Goal: Information Seeking & Learning: Learn about a topic

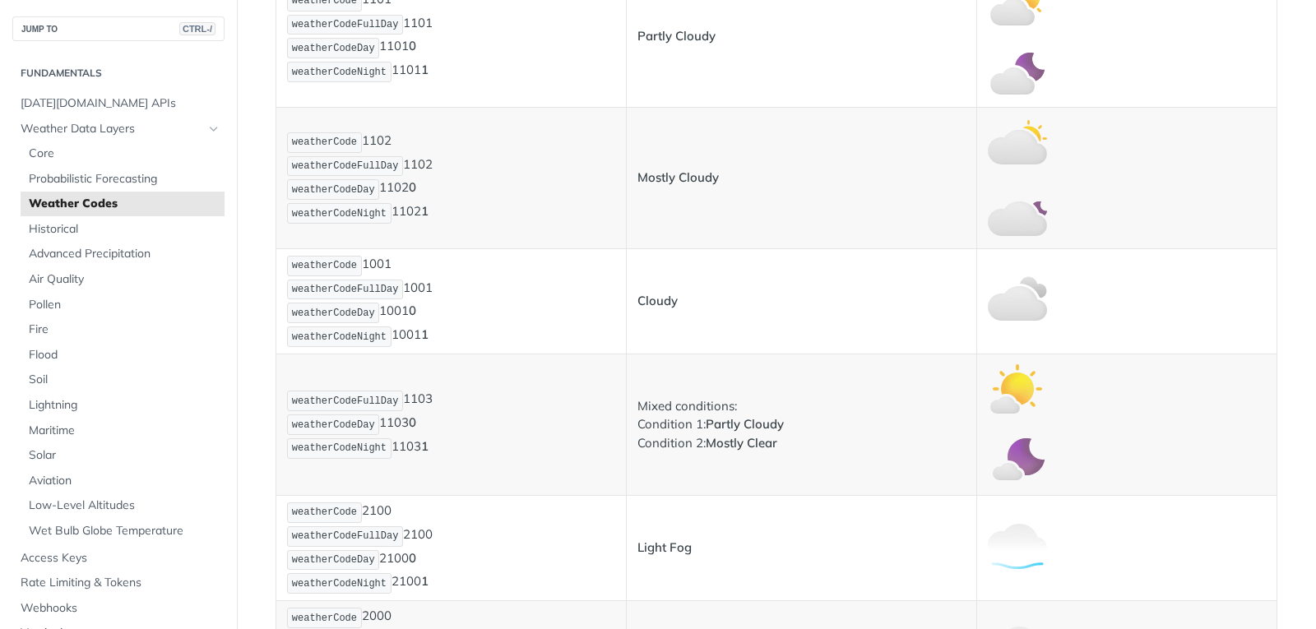
scroll to position [823, 0]
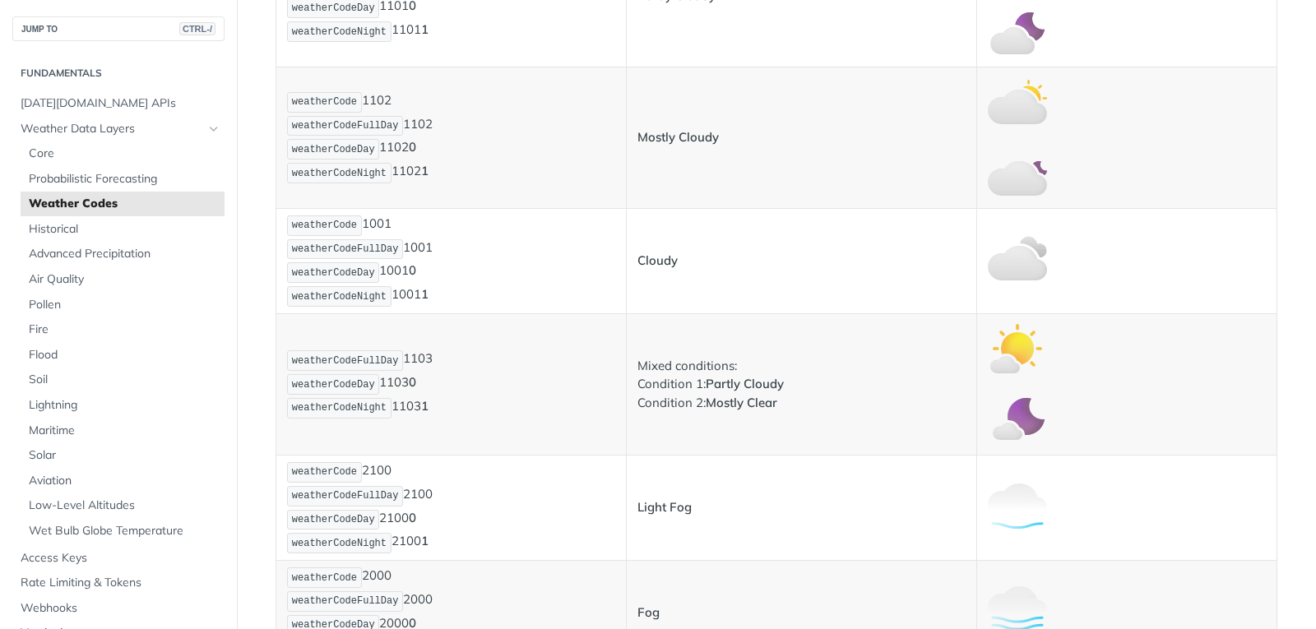
click at [457, 341] on td "weatherCodeFullDay 1103 weatherCodeDay 1103 0 weatherCodeNight 1103 1" at bounding box center [451, 385] width 350 height 142
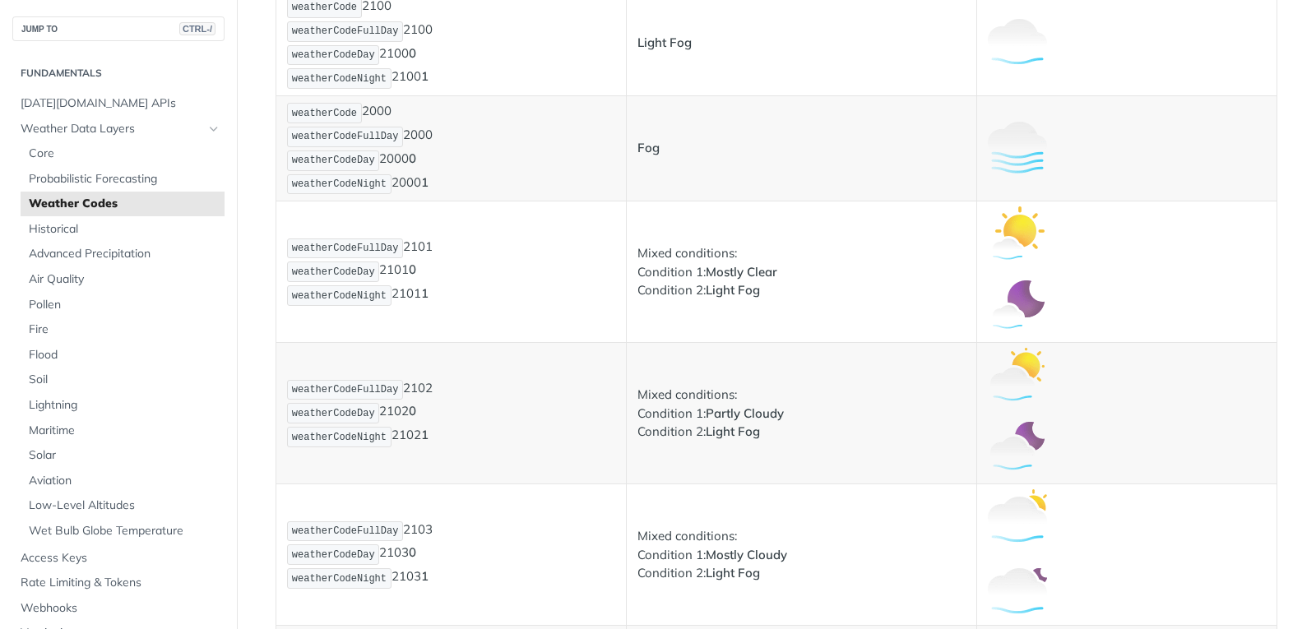
scroll to position [1316, 0]
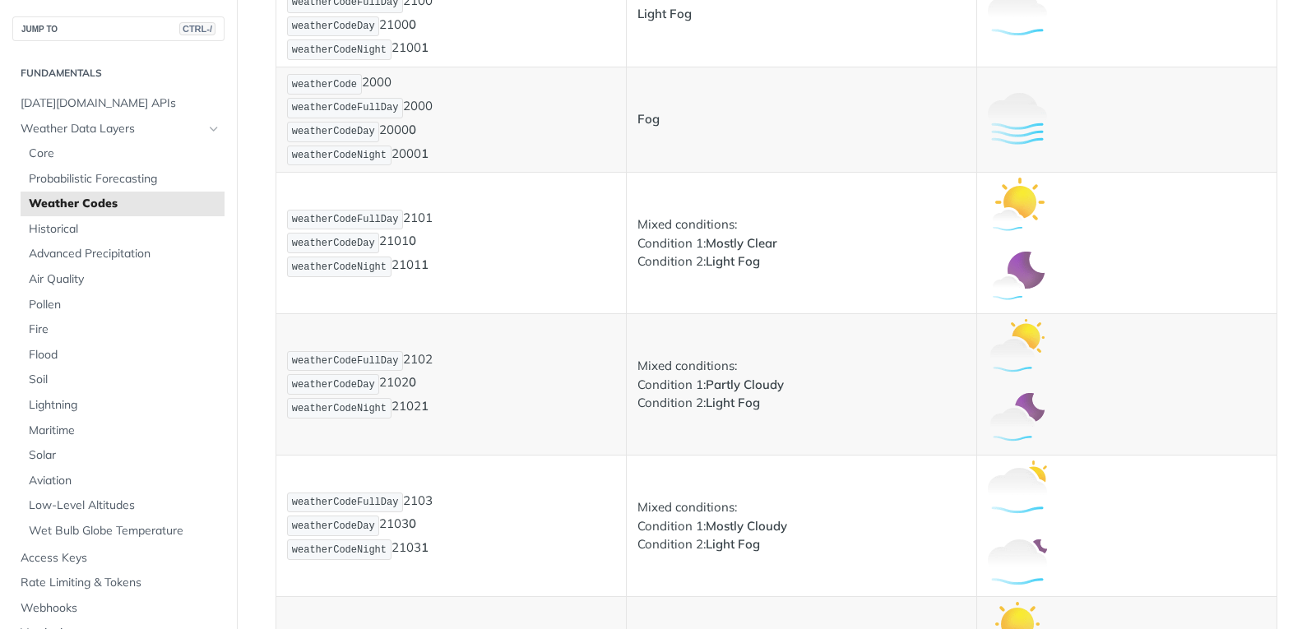
click at [545, 390] on p "weatherCodeFullDay 2102 weatherCodeDay 2102 0 weatherCodeNight 2102 1" at bounding box center [451, 385] width 328 height 71
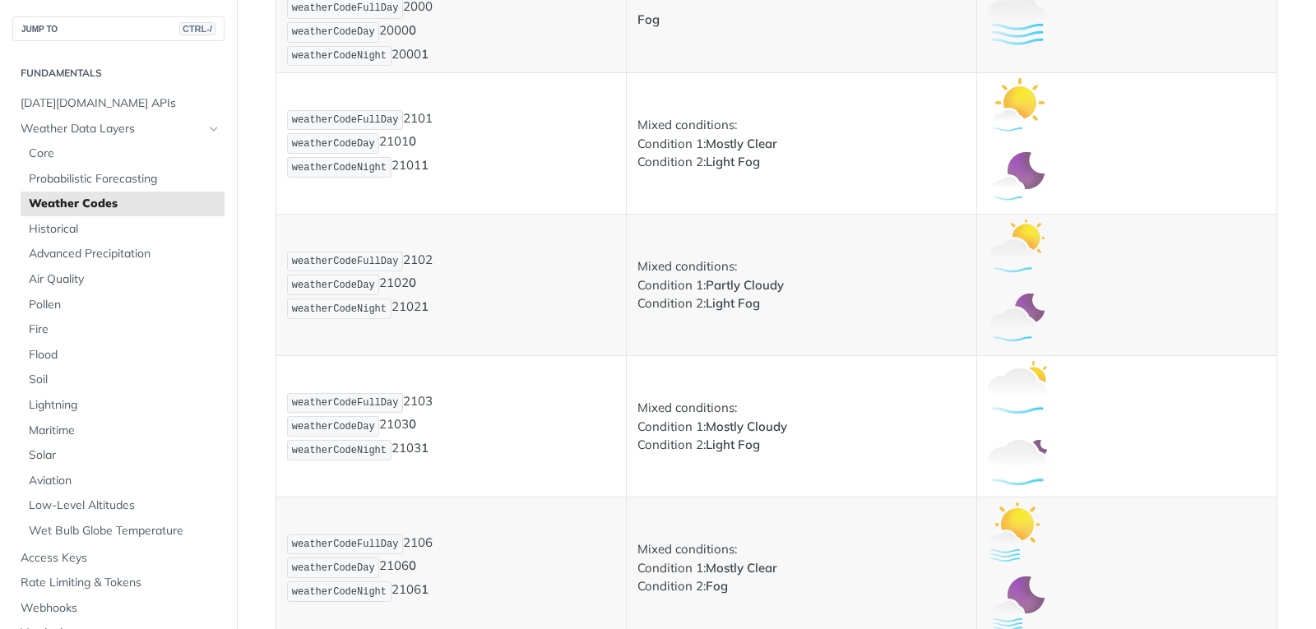
scroll to position [1747, 0]
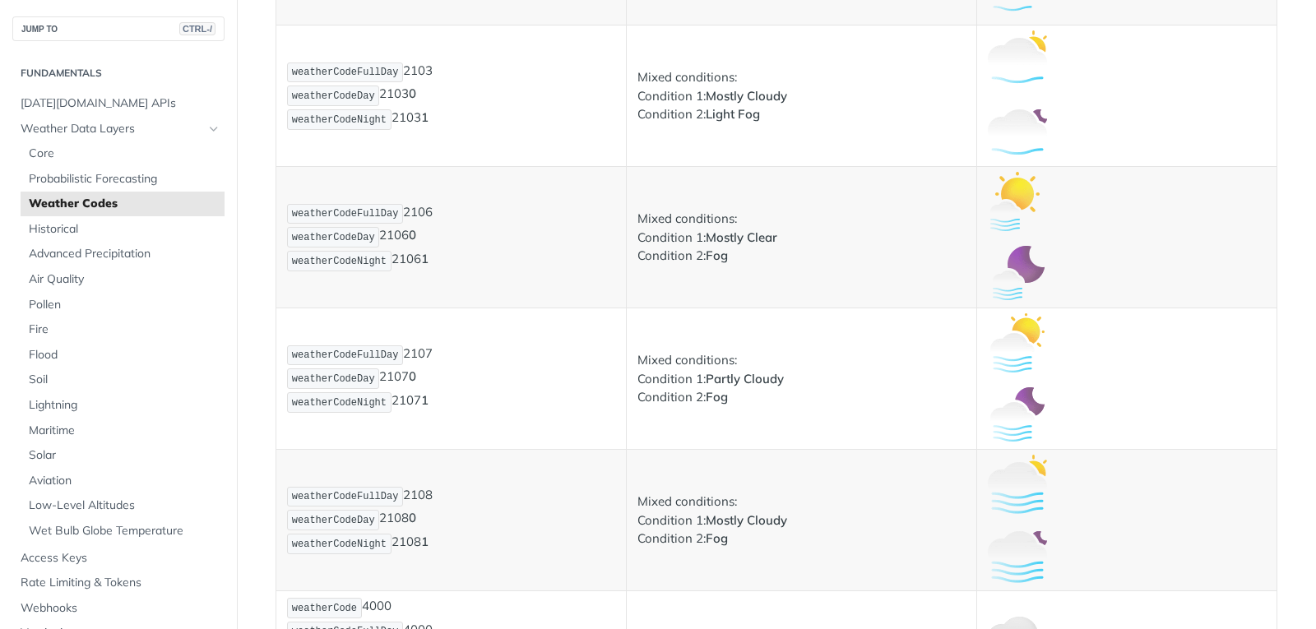
click at [561, 354] on p "weatherCodeFullDay 2107 weatherCodeDay 2107 0 weatherCodeNight 2107 1" at bounding box center [451, 379] width 328 height 71
click at [759, 332] on td "Mixed conditions: Condition 1: Partly Cloudy Condition 2: Fog" at bounding box center [801, 380] width 350 height 142
click at [638, 213] on p "Mixed conditions: Condition 1: Mostly Clear Condition 2: Fog" at bounding box center [802, 238] width 328 height 56
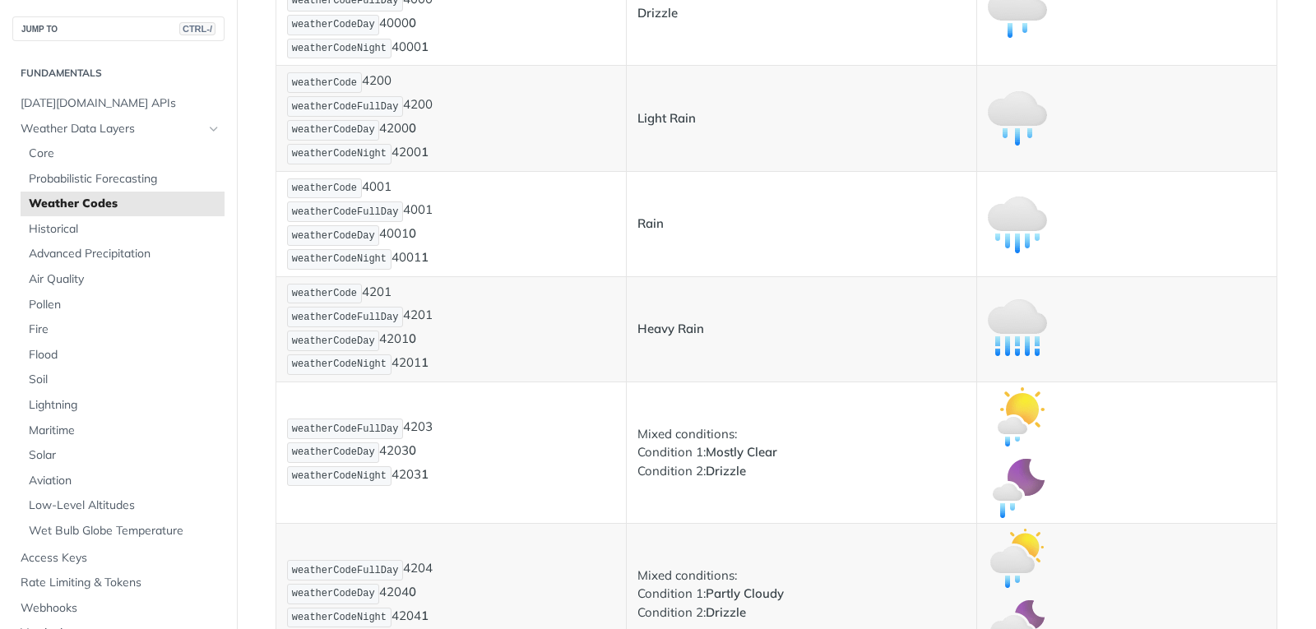
scroll to position [2405, 0]
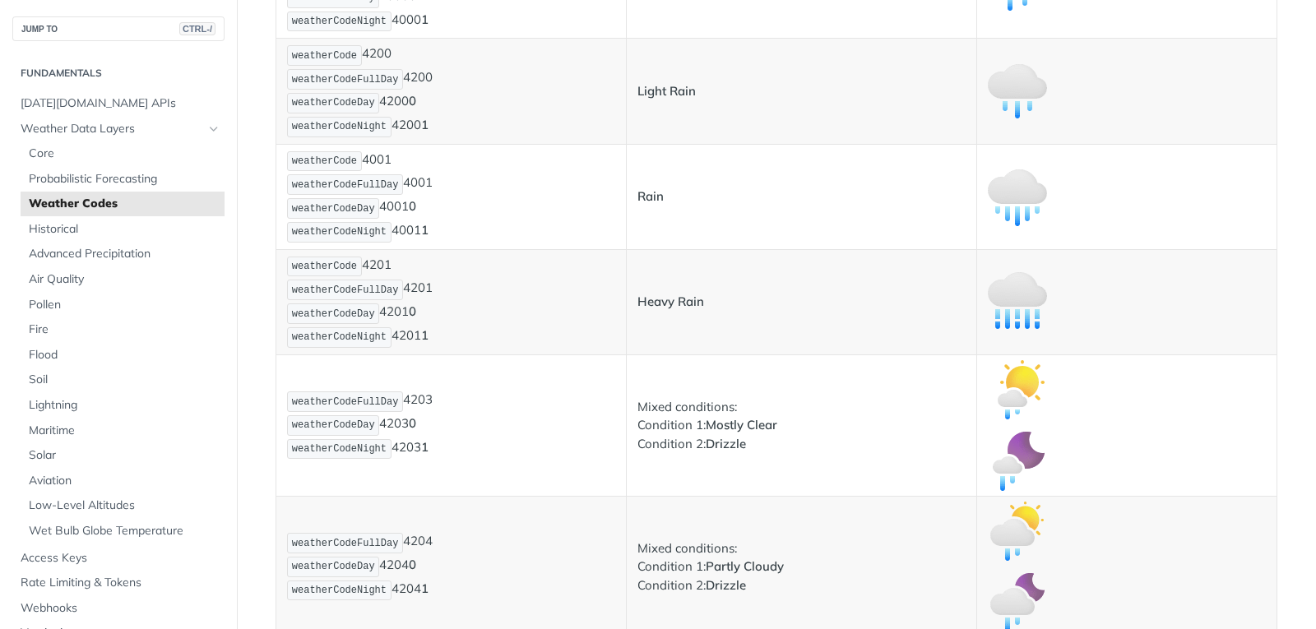
click at [460, 220] on p "weatherCode 4001 weatherCodeFullDay 4001 weatherCodeDay 4001 0 weatherCodeNight…" at bounding box center [451, 197] width 328 height 95
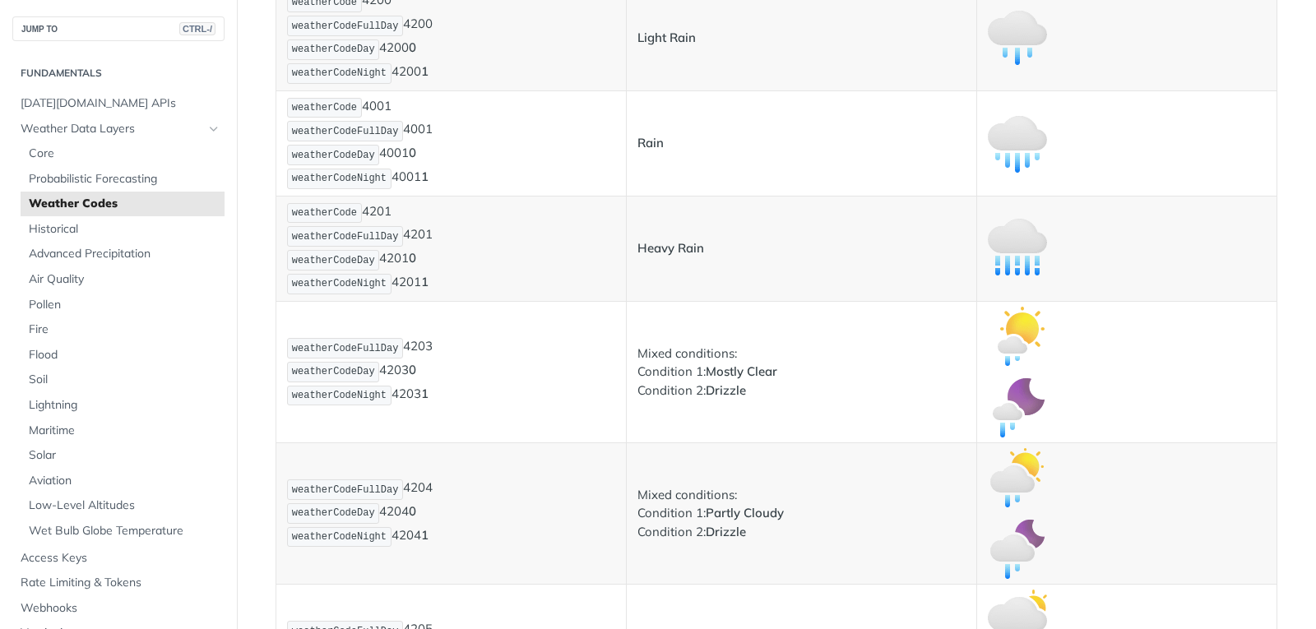
scroll to position [2487, 0]
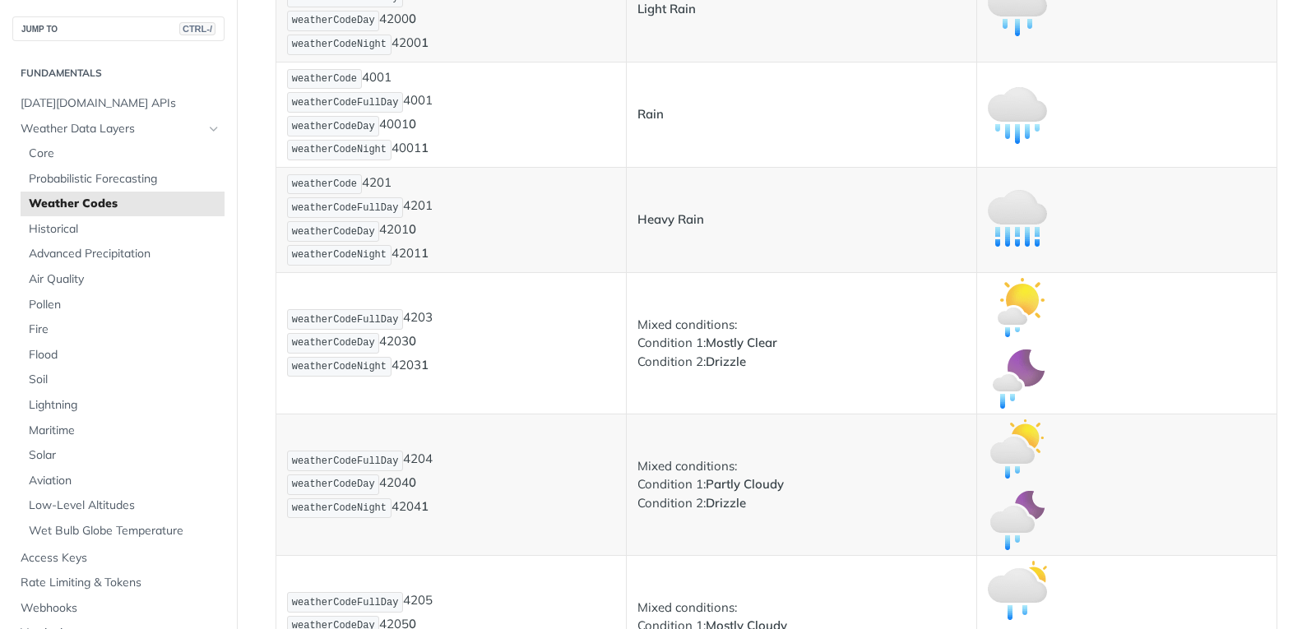
click at [419, 300] on td "weatherCodeFullDay 4203 weatherCodeDay 4203 0 weatherCodeNight 4203 1" at bounding box center [451, 343] width 350 height 142
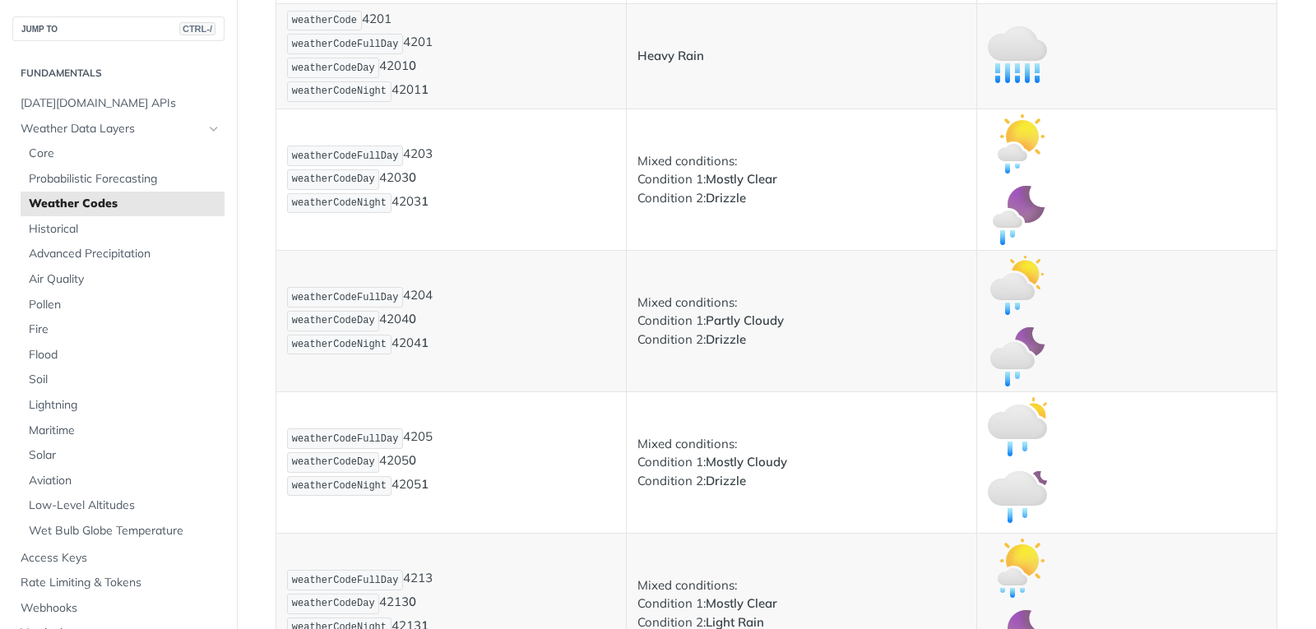
scroll to position [2652, 0]
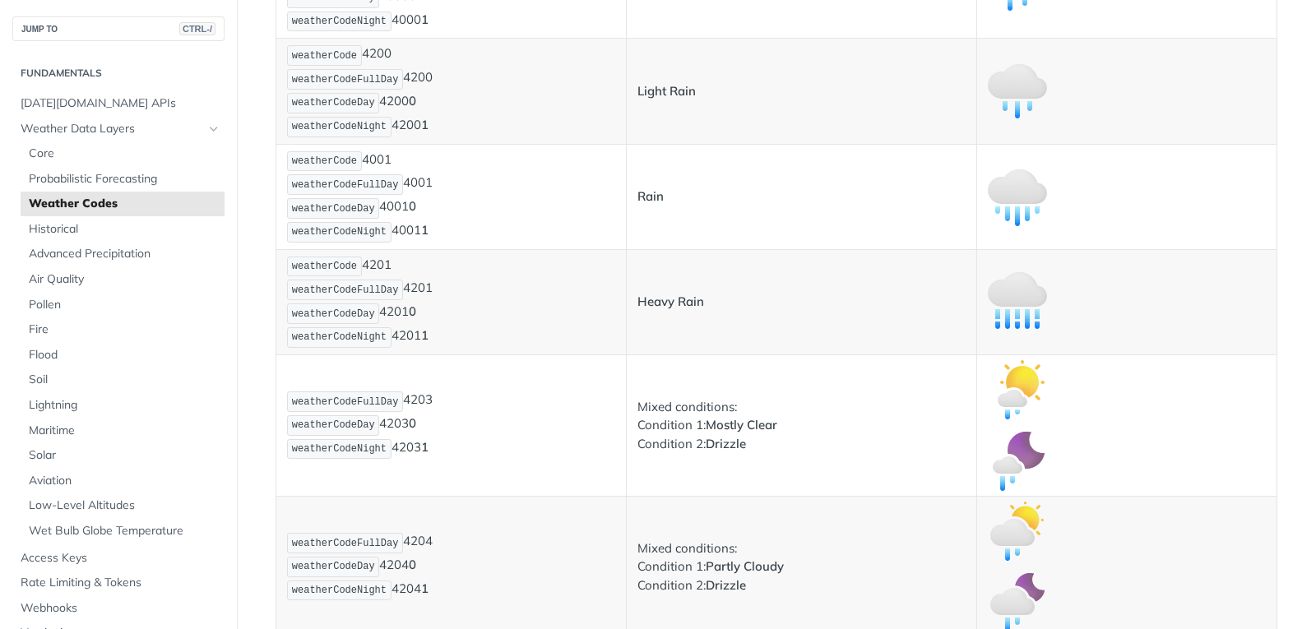
click at [503, 309] on p "weatherCode 4201 weatherCodeFullDay 4201 weatherCodeDay 4201 0 weatherCodeNight…" at bounding box center [451, 302] width 328 height 95
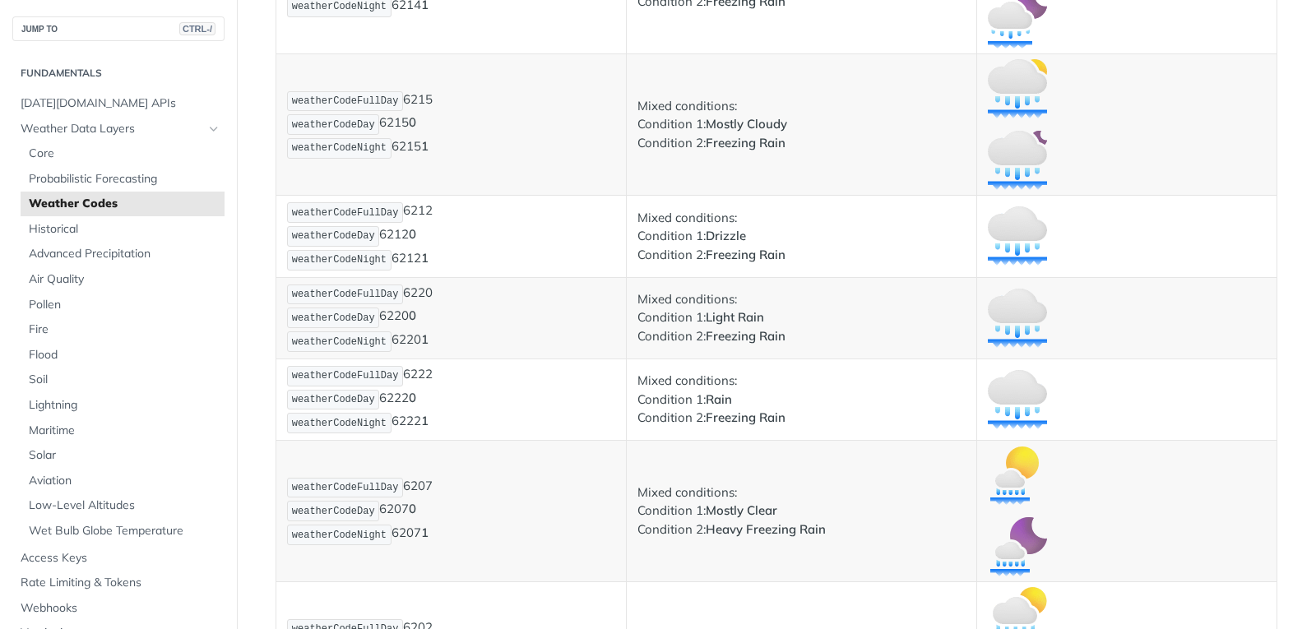
scroll to position [9069, 0]
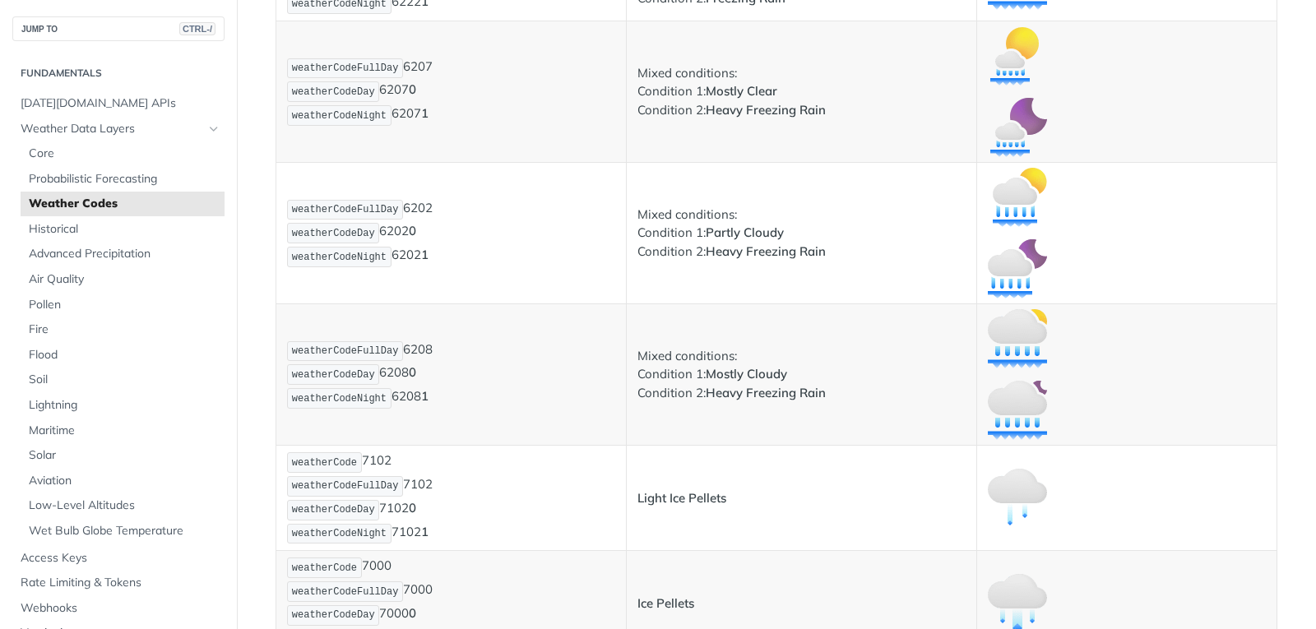
click at [552, 403] on p "weatherCodeFullDay 6208 weatherCodeDay 6208 0 weatherCodeNight 6208 1" at bounding box center [451, 375] width 328 height 71
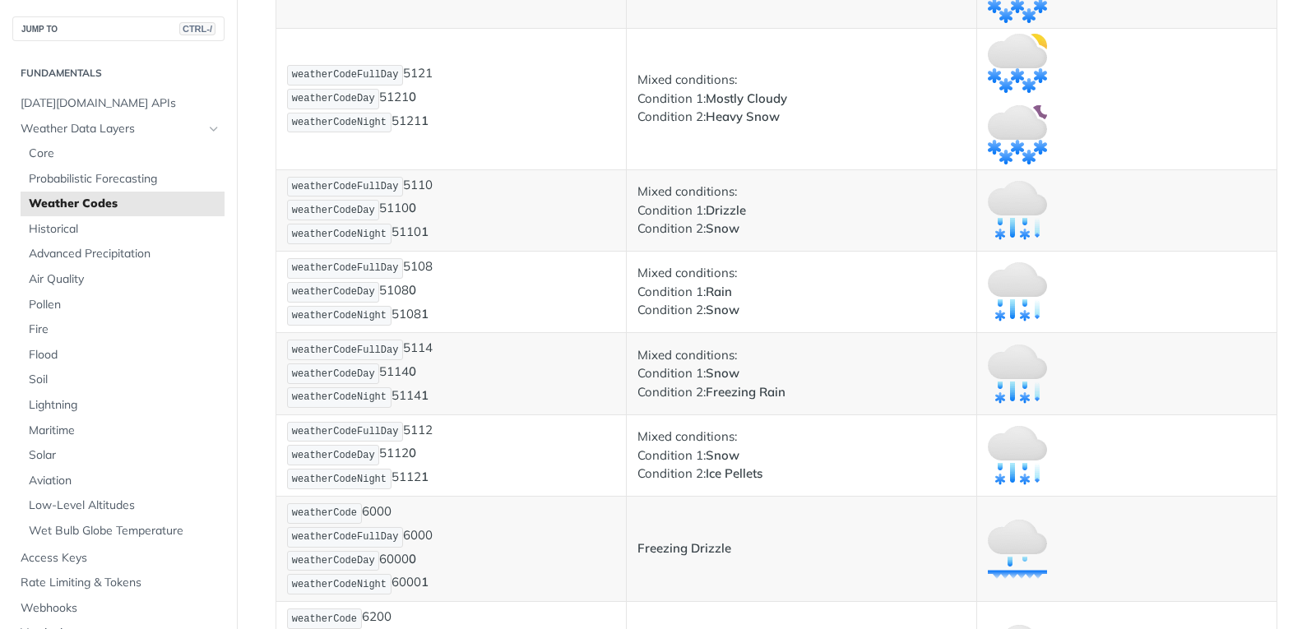
scroll to position [6601, 0]
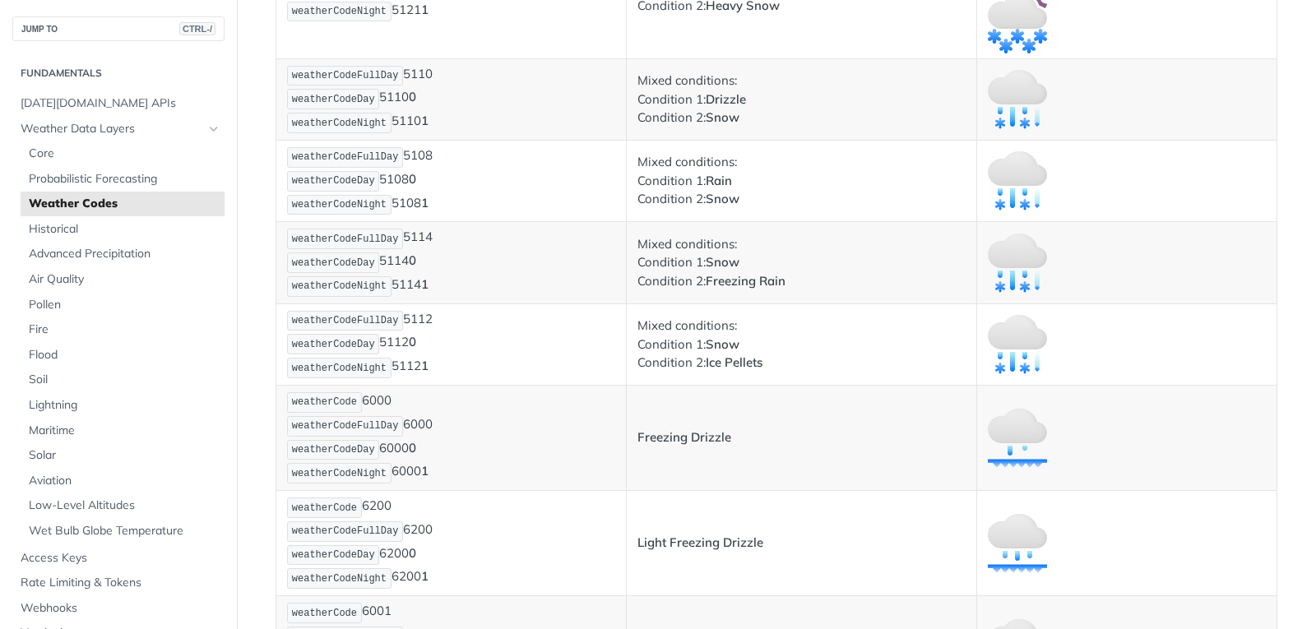
click at [541, 326] on p "weatherCodeFullDay 5112 weatherCodeDay 5112 0 weatherCodeNight 5112 1" at bounding box center [451, 344] width 328 height 71
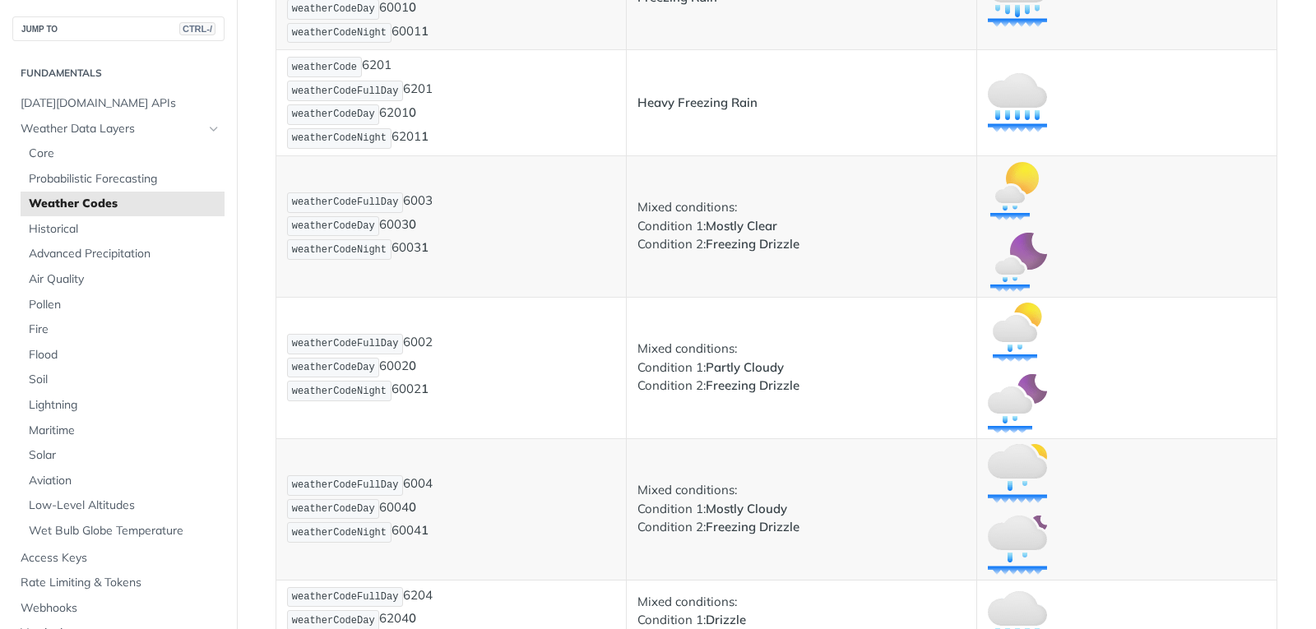
scroll to position [7259, 0]
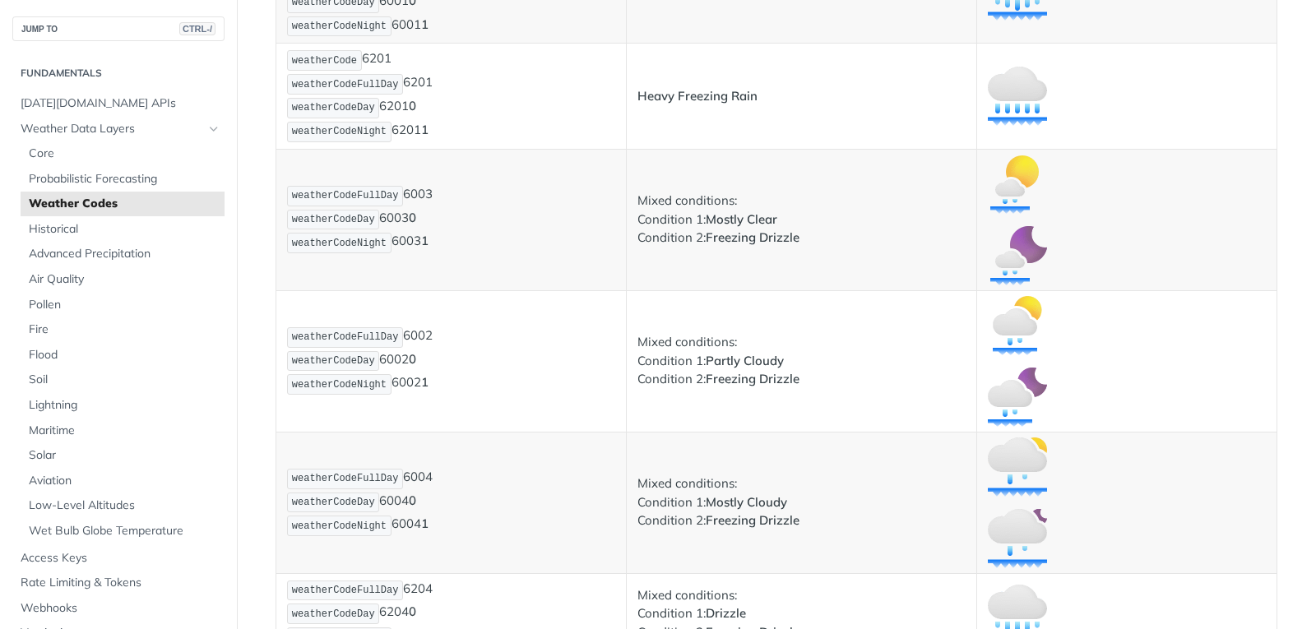
click at [582, 370] on p "weatherCodeFullDay 6002 weatherCodeDay 6002 0 weatherCodeNight 6002 1" at bounding box center [451, 361] width 328 height 71
click at [490, 376] on p "weatherCodeFullDay 6002 weatherCodeDay 6002 0 weatherCodeNight 6002 1" at bounding box center [451, 361] width 328 height 71
